Goal: Task Accomplishment & Management: Use online tool/utility

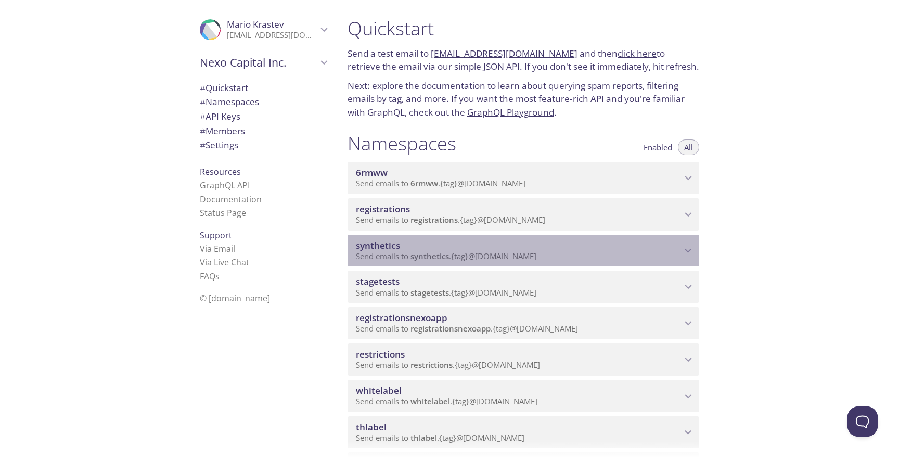
click at [486, 255] on span "Send emails to synthetics . {tag} @[DOMAIN_NAME]" at bounding box center [446, 256] width 180 height 10
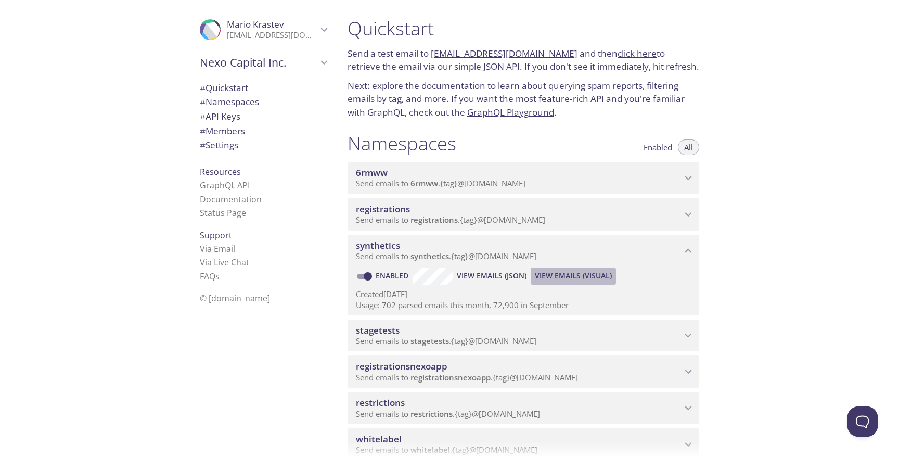
click at [560, 277] on span "View Emails (Visual)" at bounding box center [573, 275] width 77 height 12
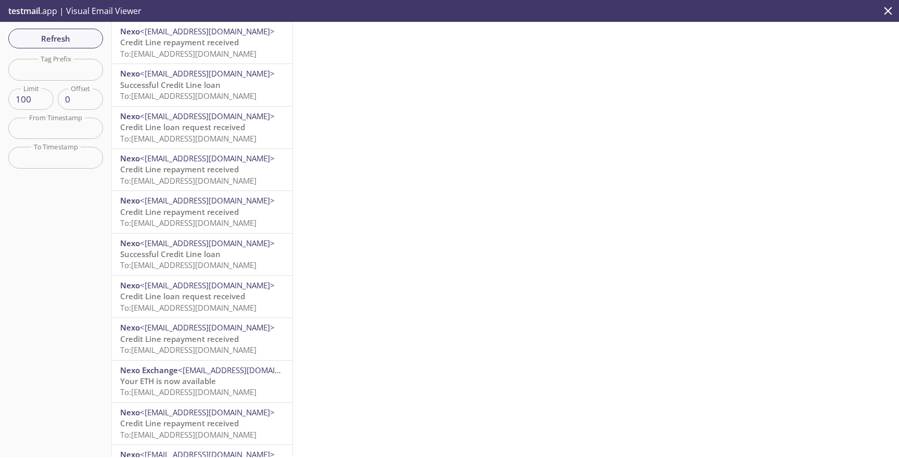
click at [164, 42] on span "Credit Line repayment received" at bounding box center [179, 42] width 119 height 10
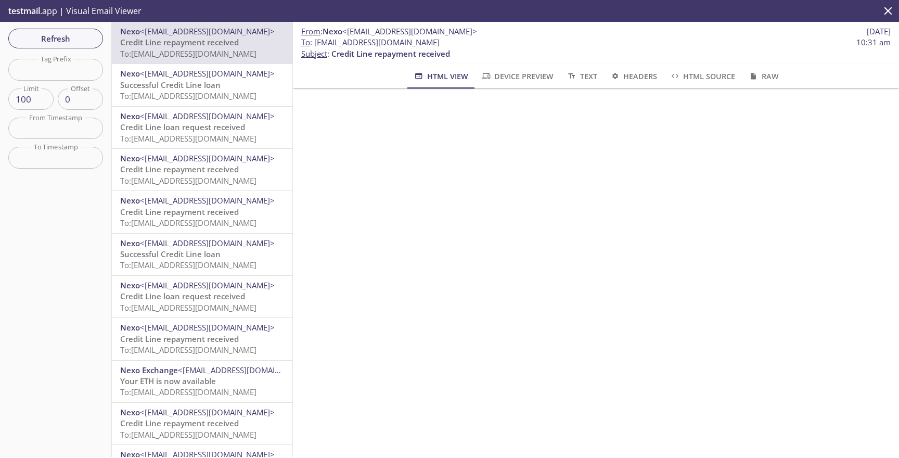
drag, startPoint x: 314, startPoint y: 42, endPoint x: 511, endPoint y: 42, distance: 197.1
click at [511, 42] on span "To : [EMAIL_ADDRESS][DOMAIN_NAME] 10:31 am" at bounding box center [595, 42] width 589 height 11
copy span "[EMAIL_ADDRESS][DOMAIN_NAME]"
click at [58, 81] on div "Refresh Filters Tag Prefix Tag Prefix Limit 100 Limit Offset 0 Offset From Time…" at bounding box center [56, 239] width 112 height 435
click at [58, 74] on input "text" at bounding box center [55, 69] width 95 height 21
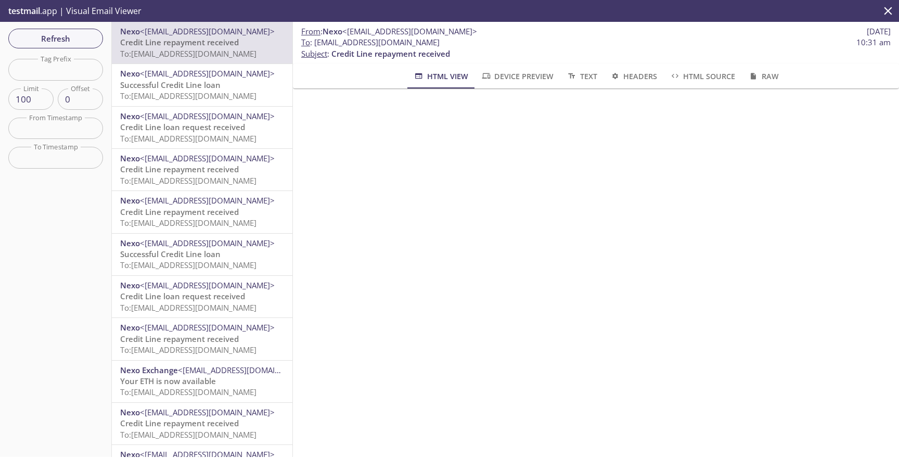
paste input "wealthbanner"
type input "wealthbanner"
click at [71, 37] on span "Refresh" at bounding box center [56, 39] width 78 height 14
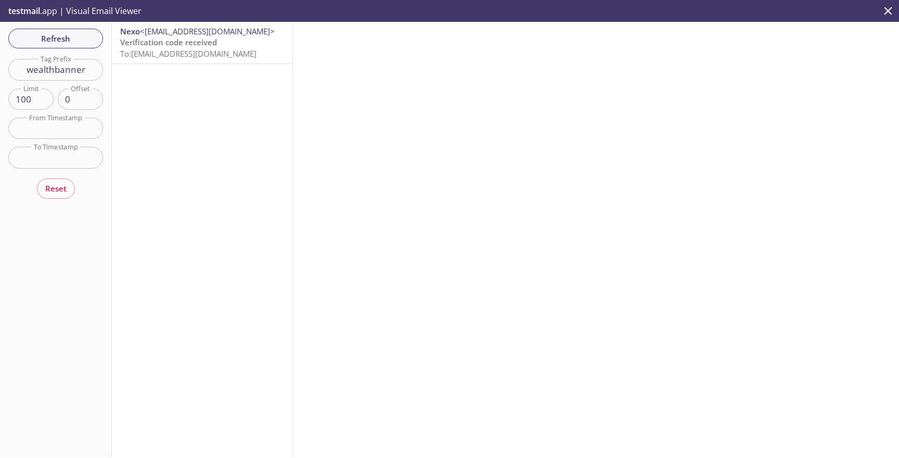
click at [195, 48] on span "To: [EMAIL_ADDRESS][DOMAIN_NAME]" at bounding box center [188, 53] width 136 height 10
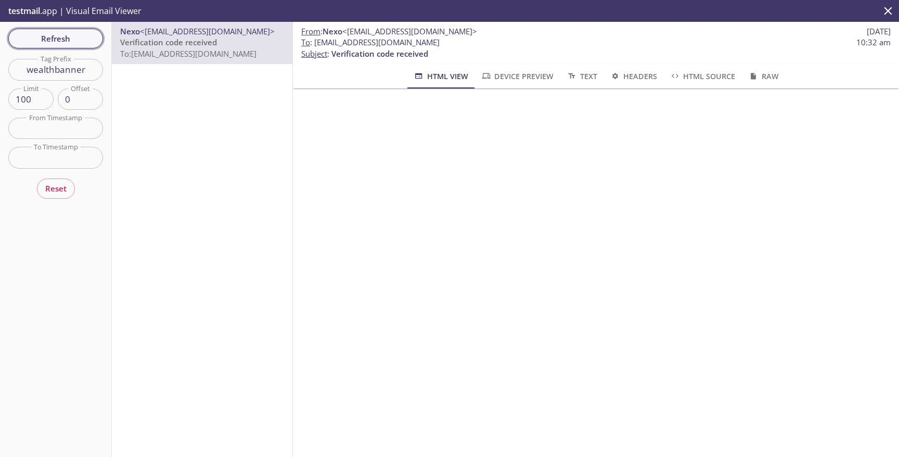
click at [64, 35] on span "Refresh" at bounding box center [56, 39] width 78 height 14
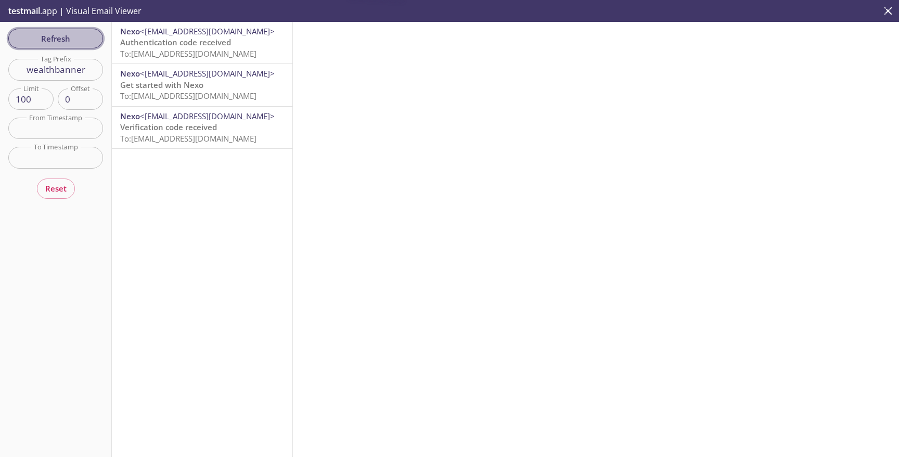
click at [64, 35] on span "Refresh" at bounding box center [56, 39] width 78 height 14
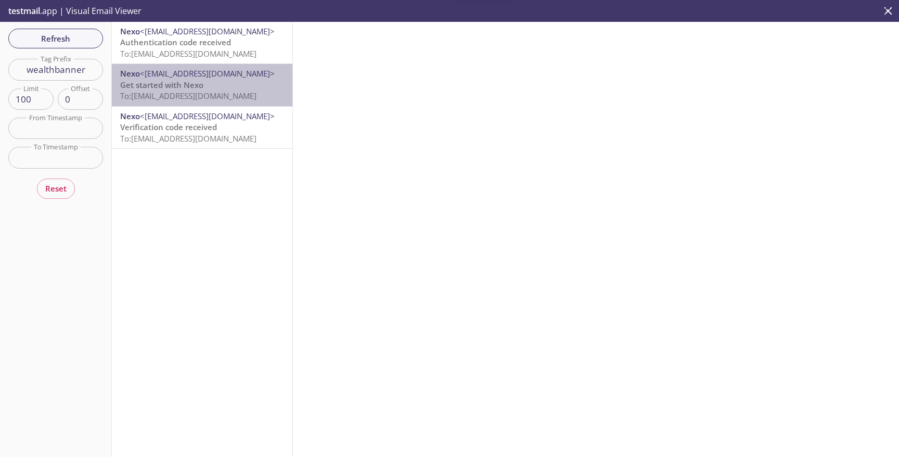
click at [198, 66] on div "Nexo <[EMAIL_ADDRESS][DOMAIN_NAME]> Get started with Nexo To: [EMAIL_ADDRESS][D…" at bounding box center [202, 85] width 180 height 42
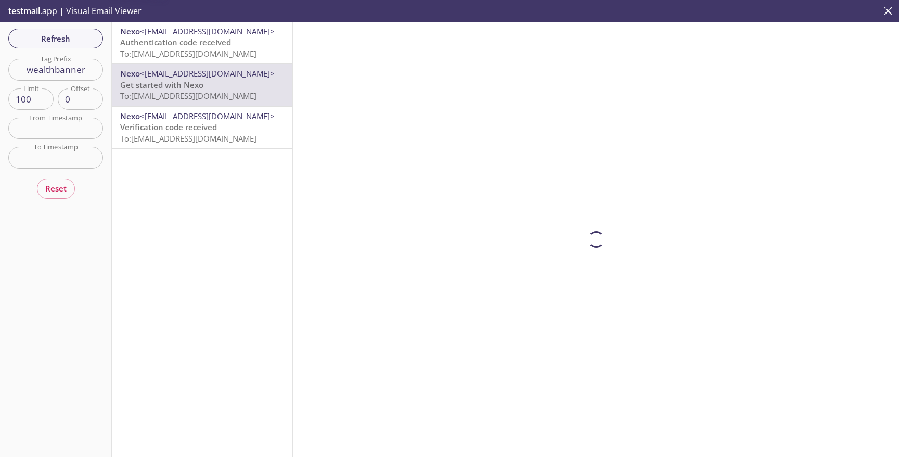
click at [201, 57] on span "To: [EMAIL_ADDRESS][DOMAIN_NAME]" at bounding box center [188, 53] width 136 height 10
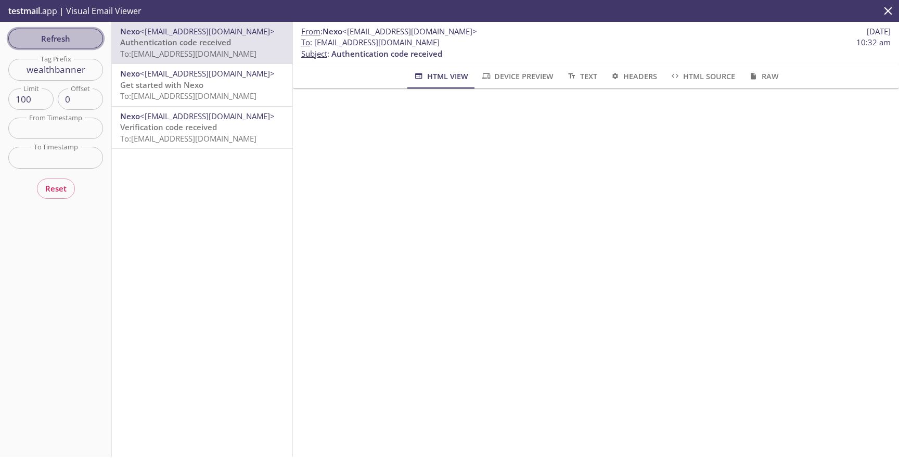
click at [96, 43] on button "Refresh" at bounding box center [55, 39] width 95 height 20
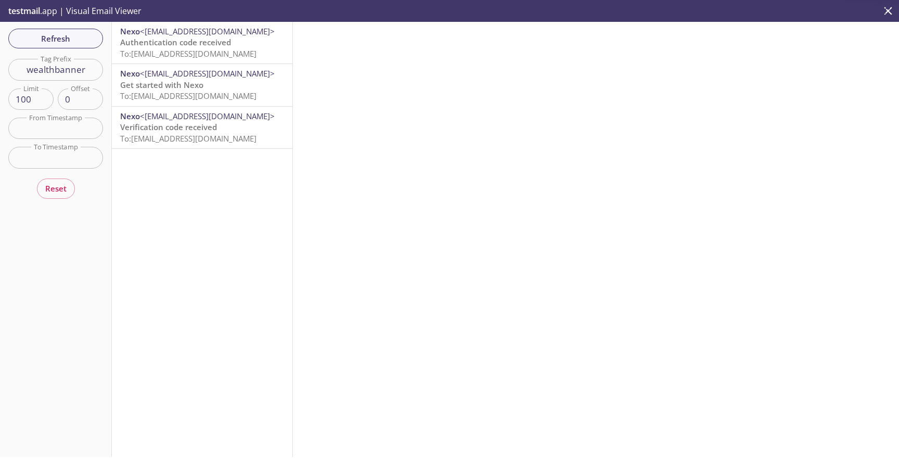
click at [196, 47] on span "Authentication code received" at bounding box center [175, 42] width 111 height 10
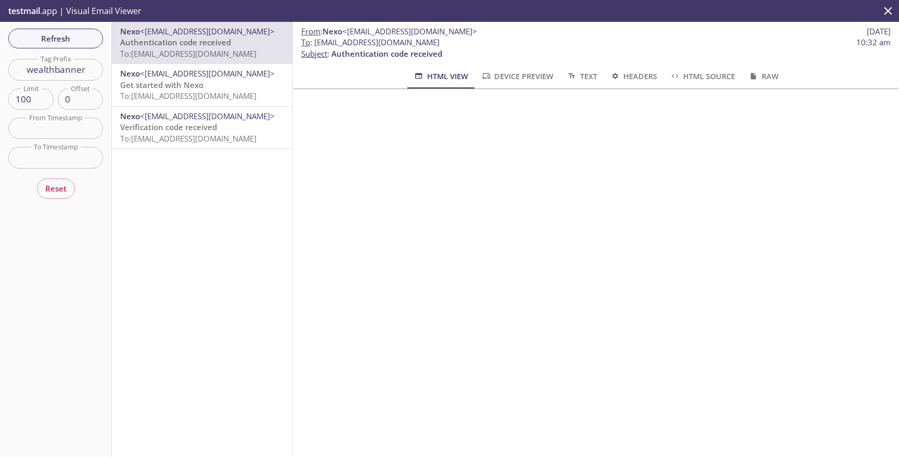
drag, startPoint x: 477, startPoint y: 43, endPoint x: 315, endPoint y: 43, distance: 162.3
click at [315, 43] on span "To : [EMAIL_ADDRESS][DOMAIN_NAME] 10:32 am" at bounding box center [595, 42] width 589 height 11
copy span "[EMAIL_ADDRESS][DOMAIN_NAME]"
click at [85, 36] on span "Refresh" at bounding box center [56, 39] width 78 height 14
